Goal: Find specific page/section

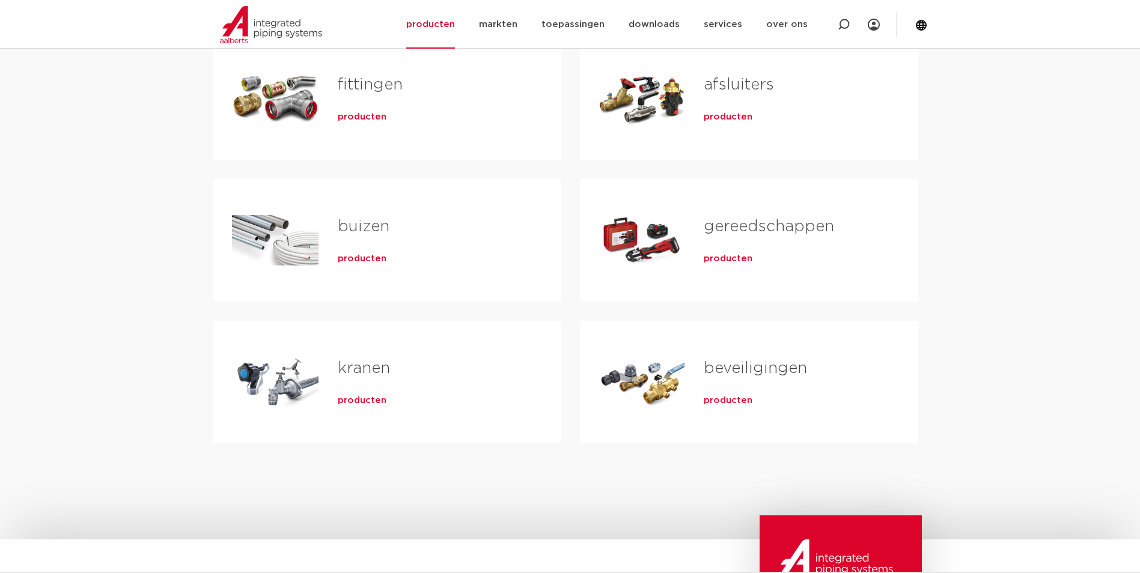
scroll to position [240, 0]
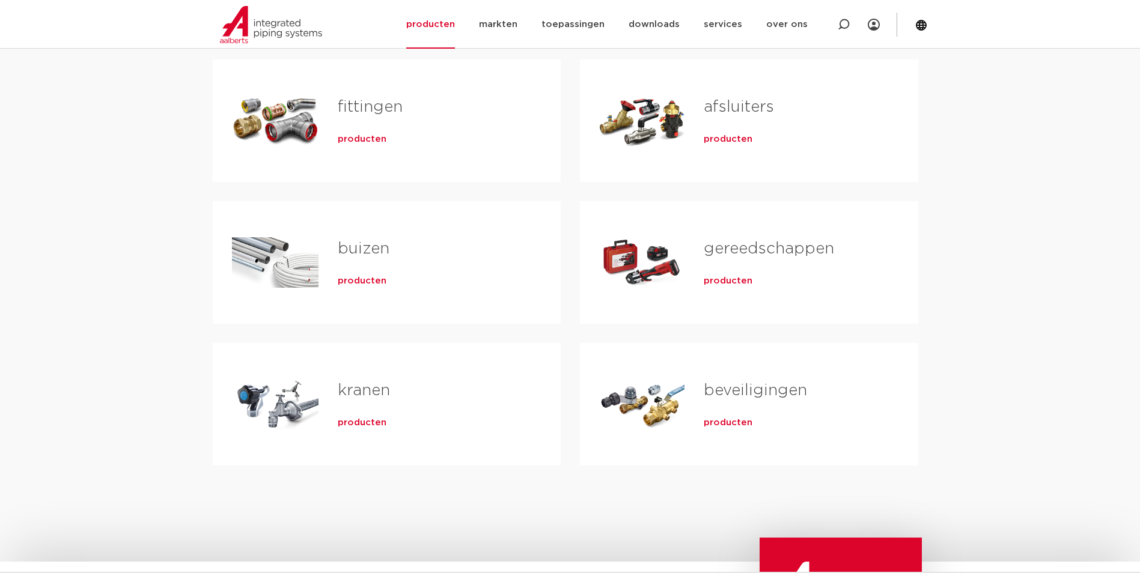
click at [369, 386] on link "kranen" at bounding box center [364, 391] width 52 height 16
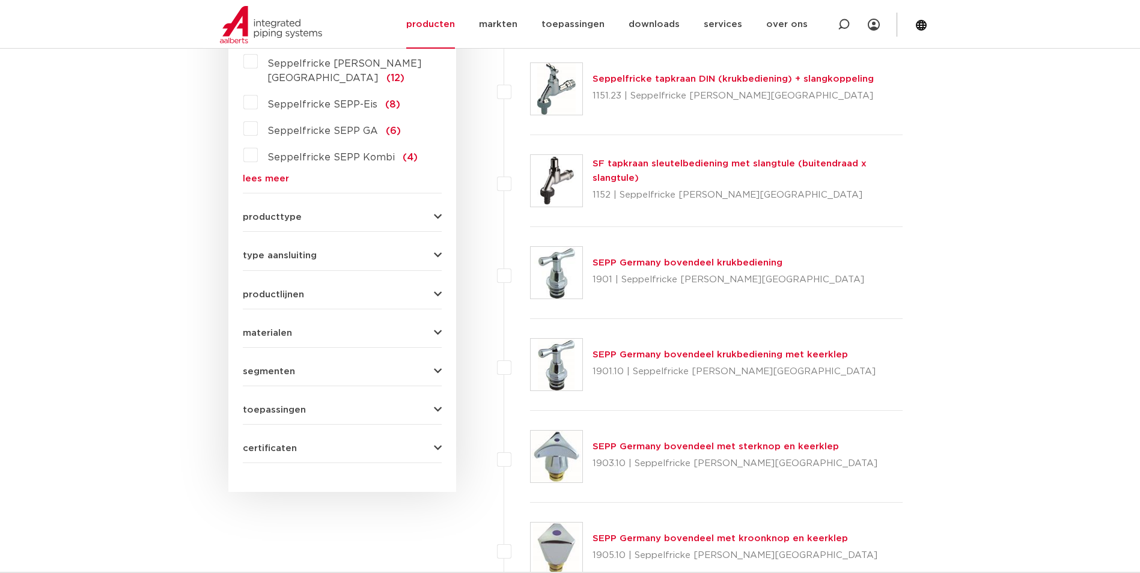
scroll to position [180, 0]
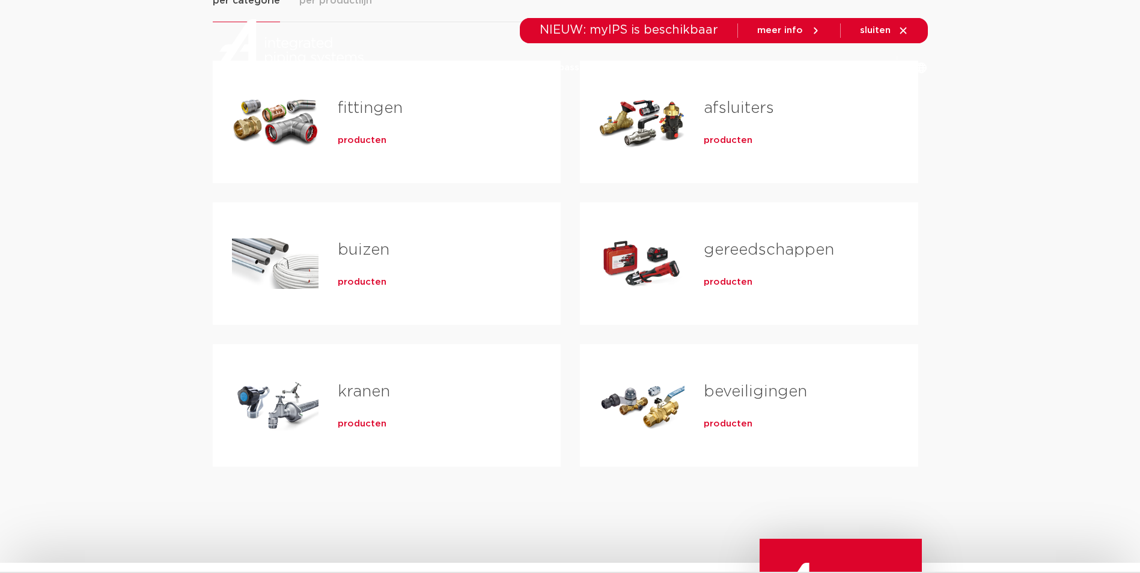
click at [366, 109] on link "fittingen" at bounding box center [370, 108] width 65 height 16
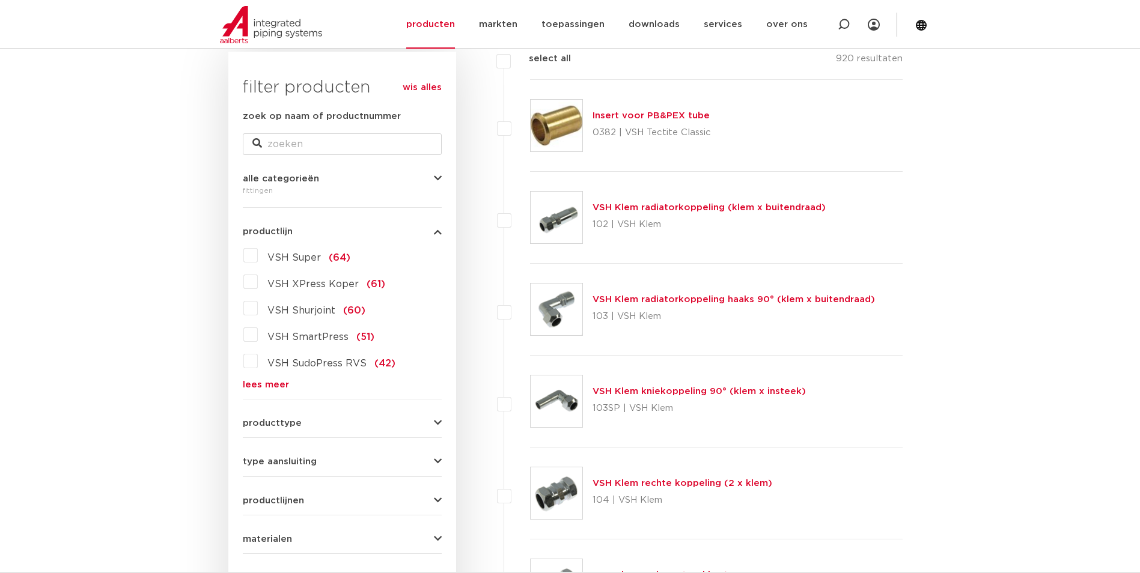
scroll to position [360, 0]
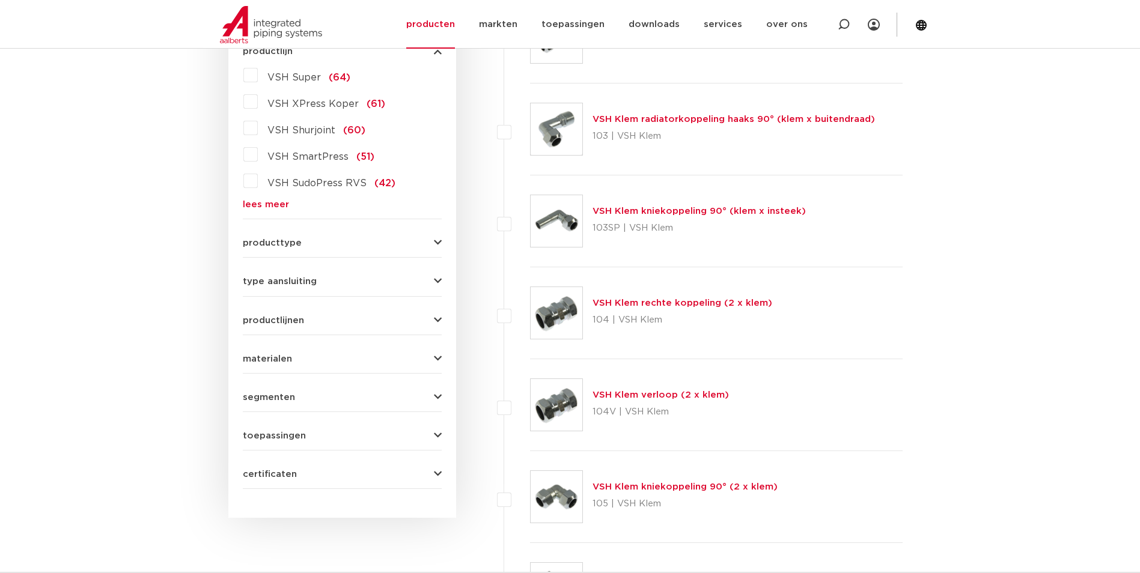
click at [434, 239] on icon "button" at bounding box center [438, 243] width 8 height 9
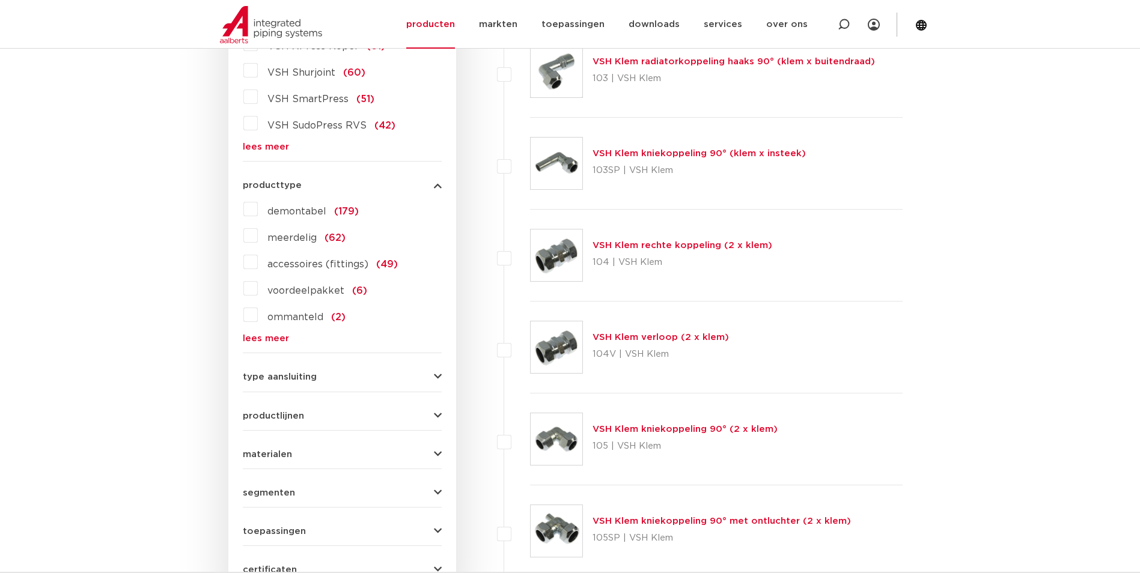
scroll to position [541, 0]
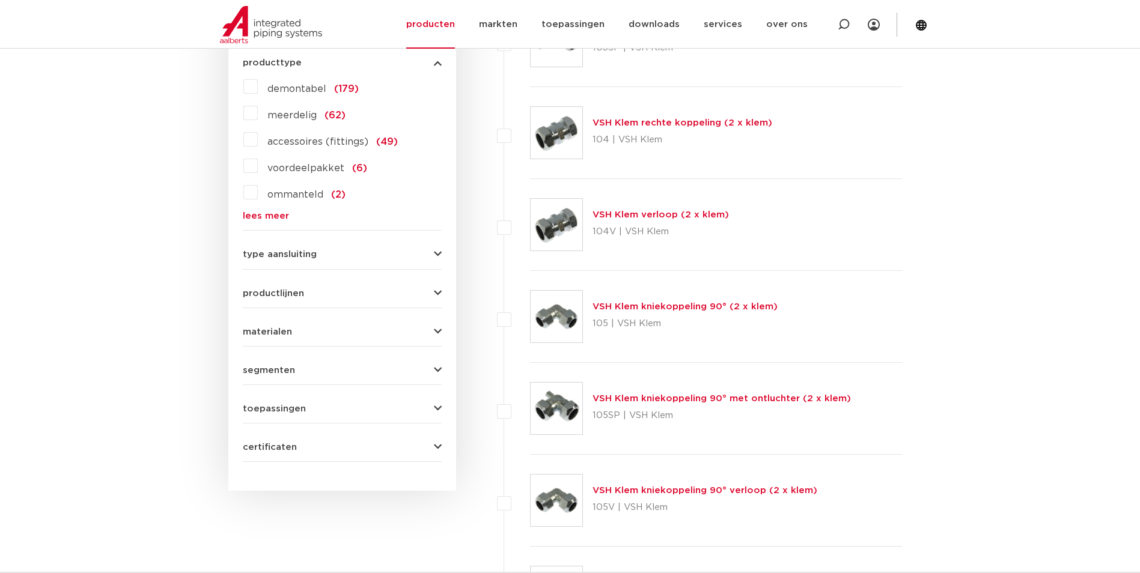
click at [435, 251] on icon "button" at bounding box center [438, 254] width 8 height 9
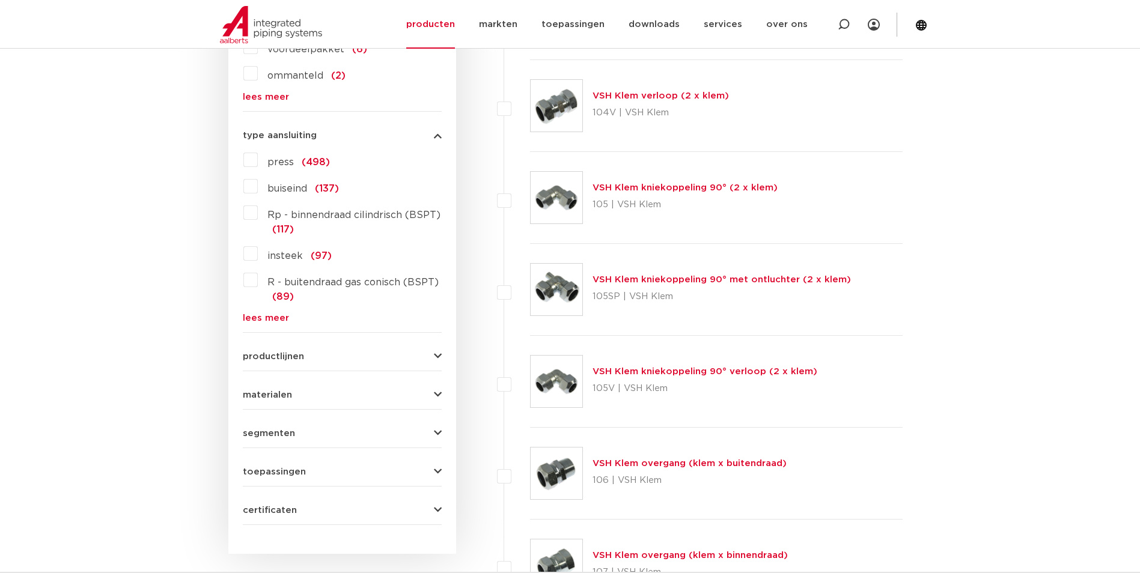
scroll to position [661, 0]
click at [434, 352] on icon "button" at bounding box center [438, 355] width 8 height 9
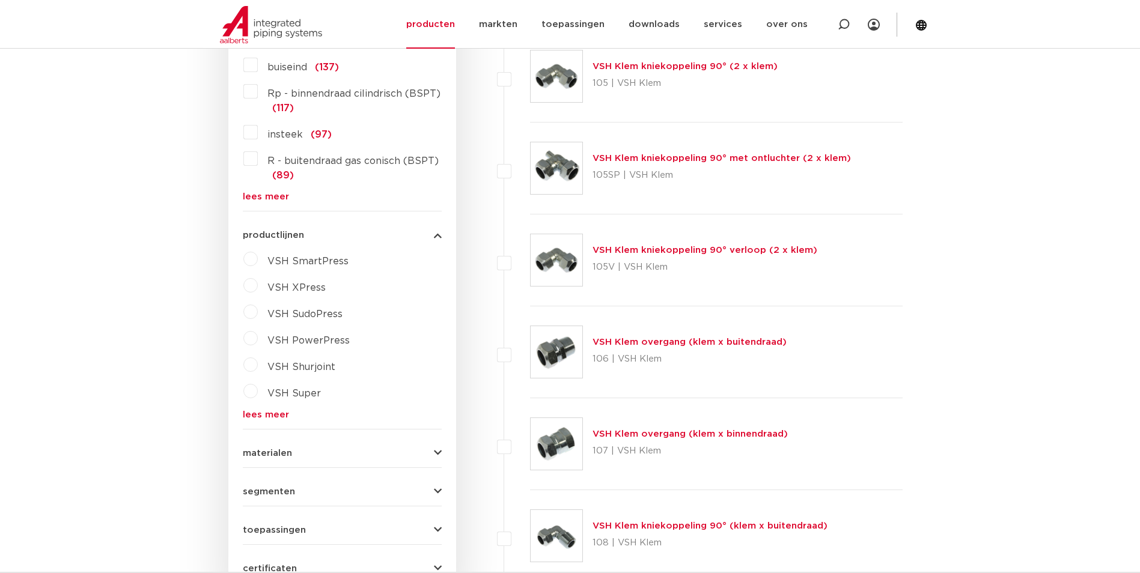
scroll to position [481, 0]
